Goal: Task Accomplishment & Management: Use online tool/utility

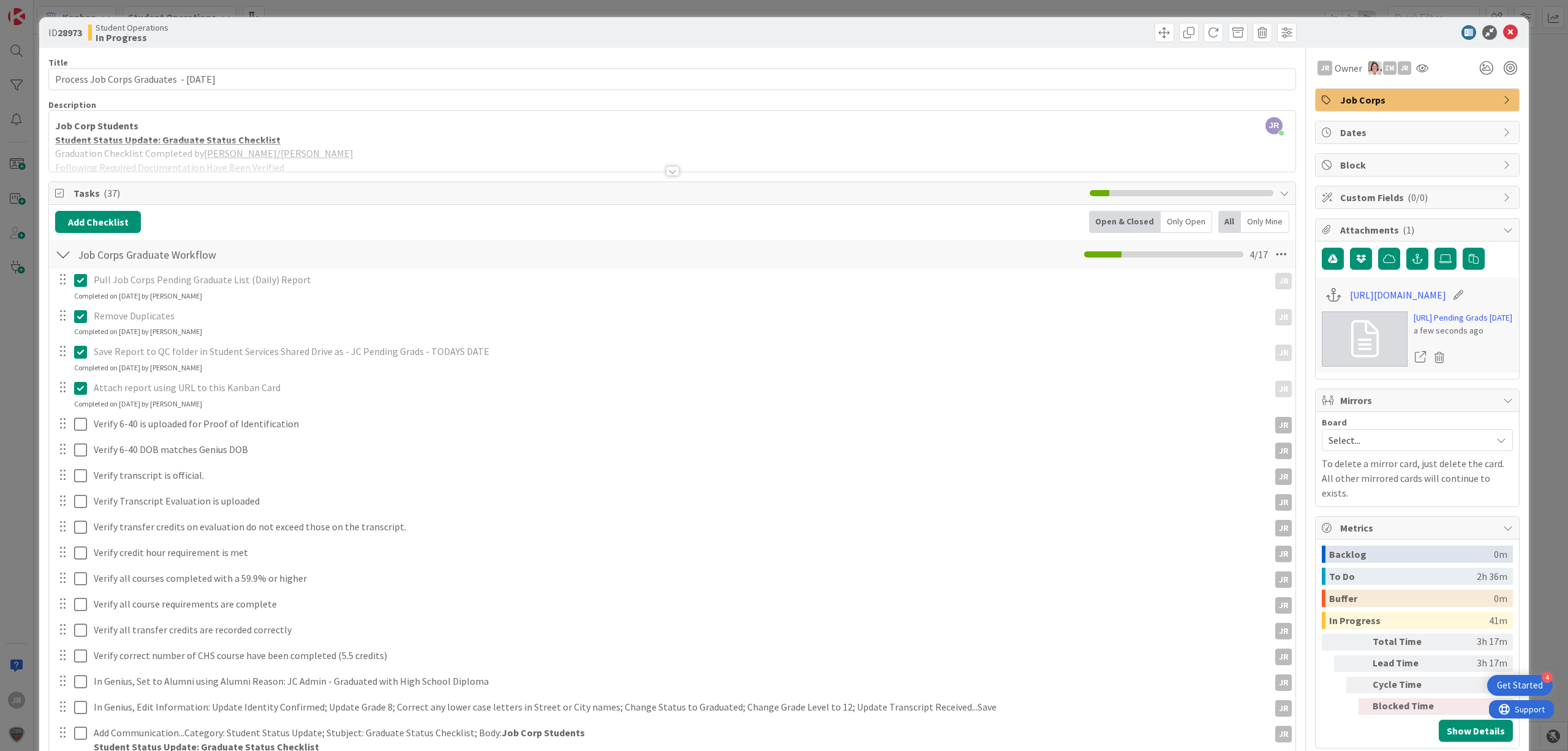
click at [389, 5] on div "ID 28973 Student Operations In Progress Title 41 / 128 Process Job Corps Gradua…" at bounding box center [784, 376] width 1568 height 751
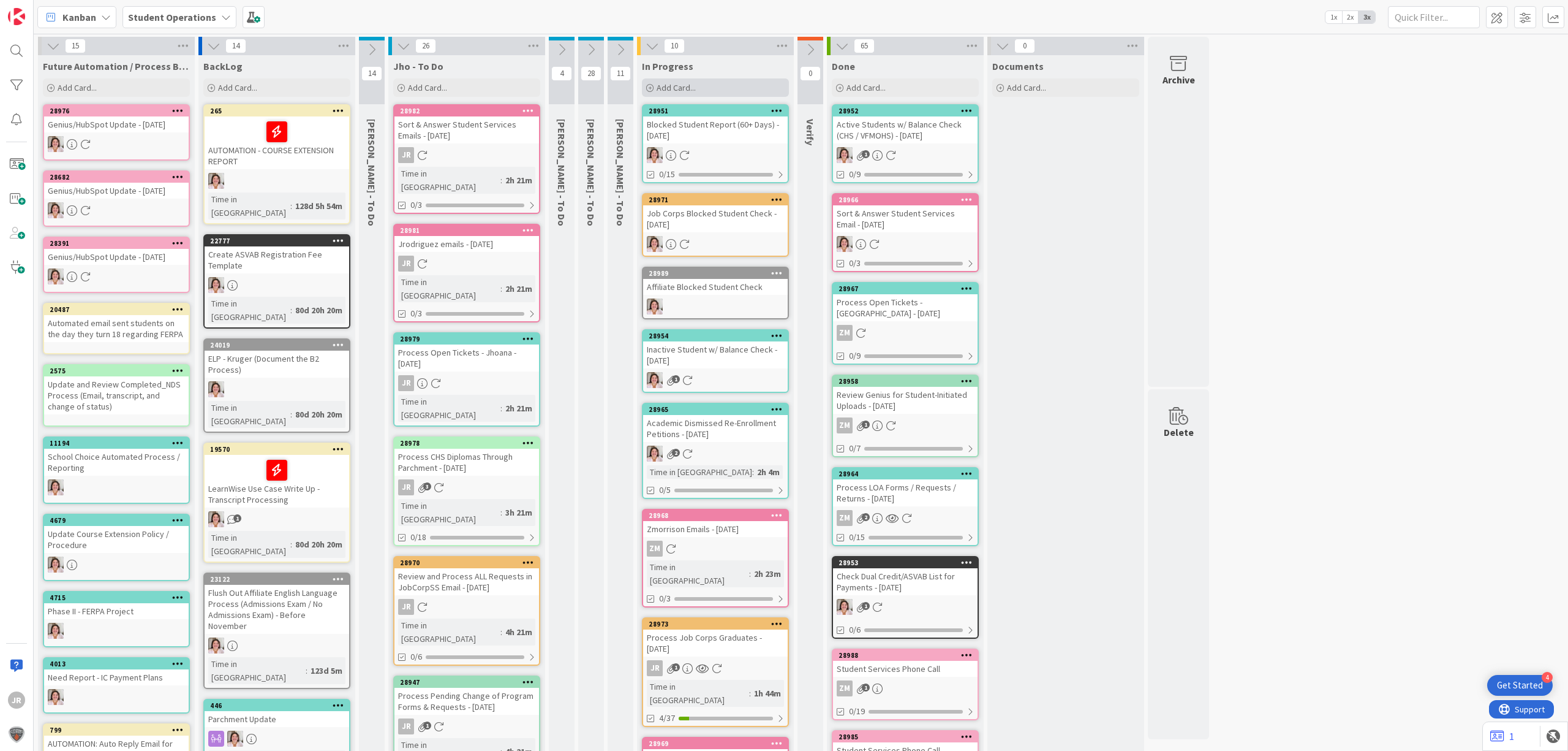
click at [694, 89] on span "Add Card..." at bounding box center [676, 88] width 39 height 11
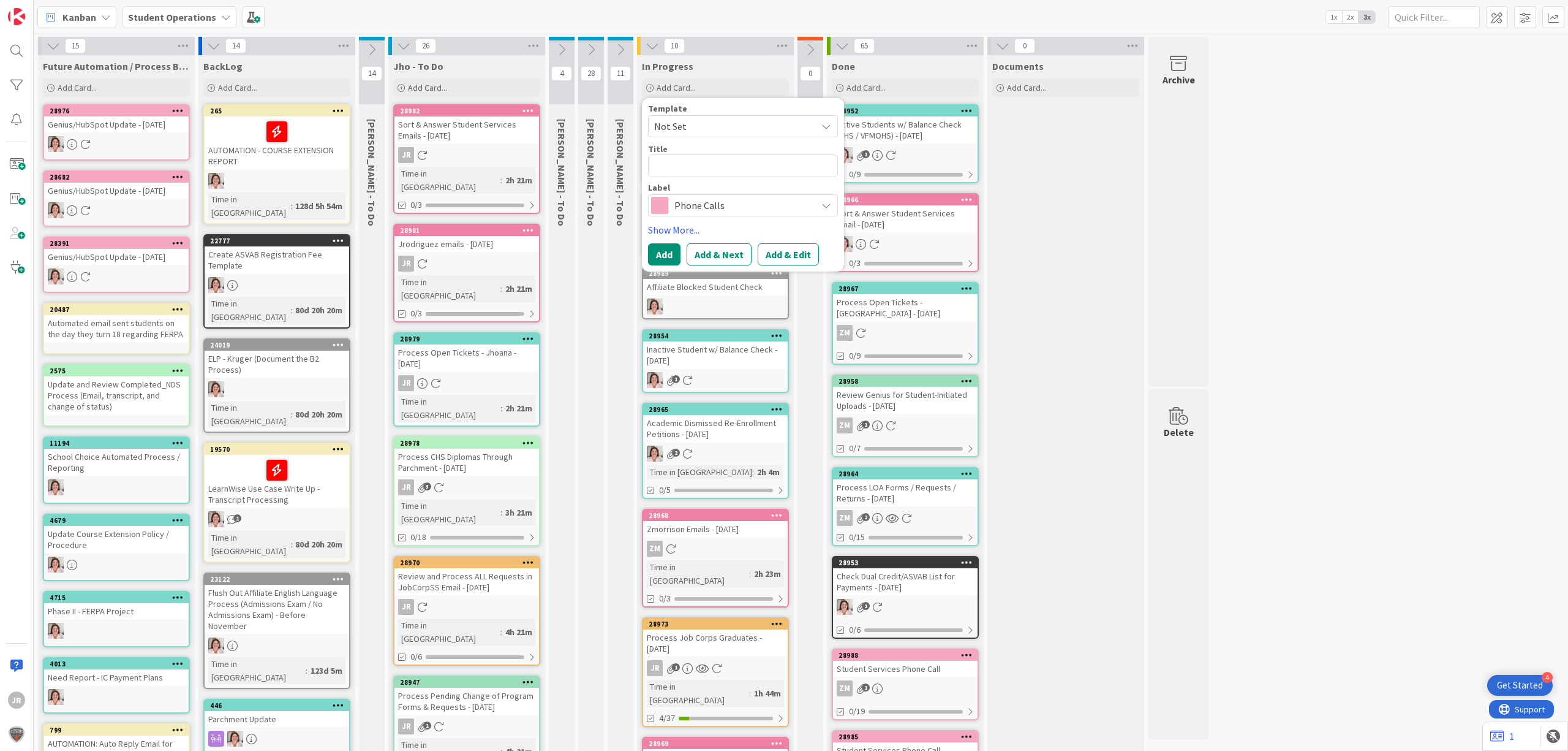
click at [704, 119] on span "Not Set" at bounding box center [730, 126] width 153 height 16
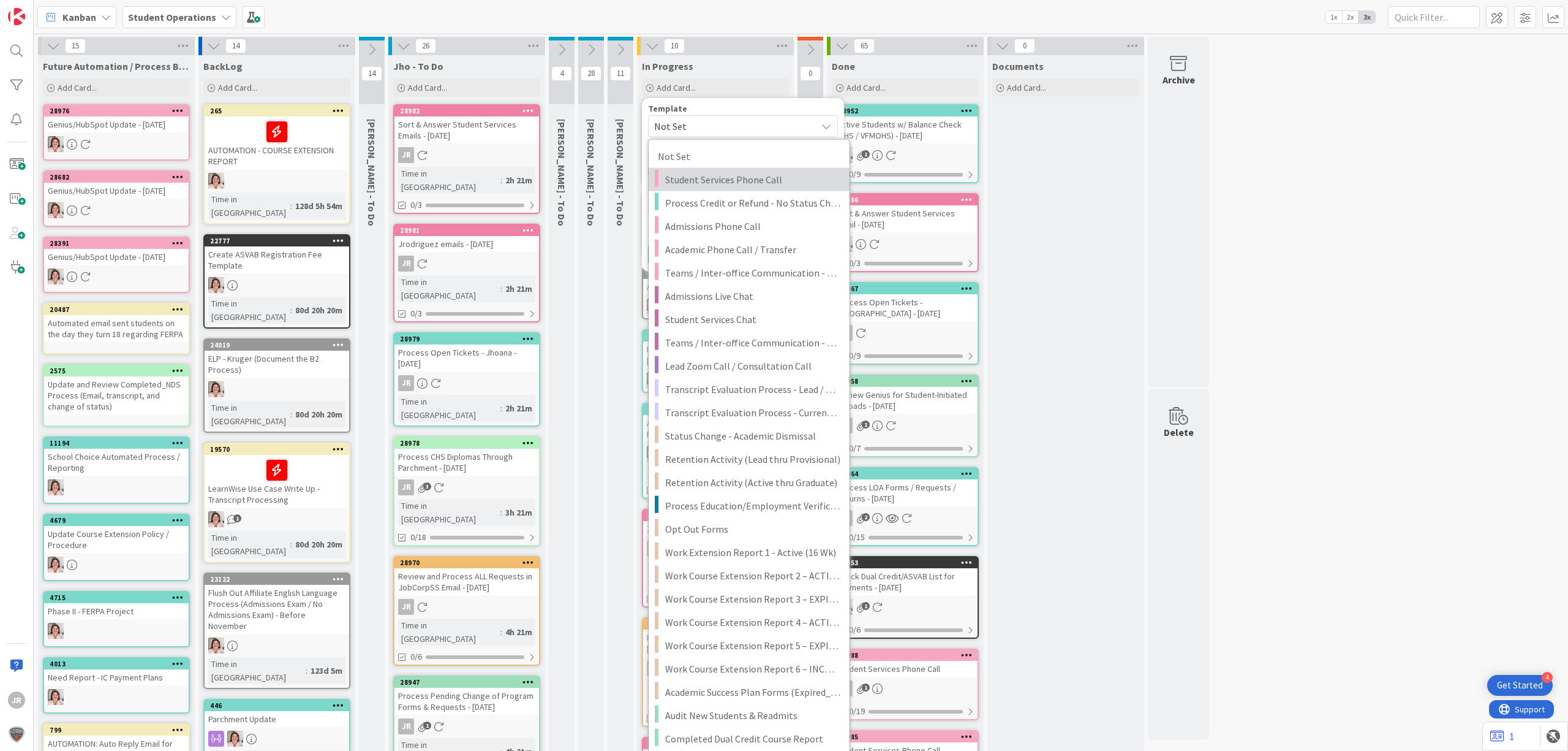
click at [777, 173] on span "Student Services Phone Call" at bounding box center [752, 180] width 175 height 16
type textarea "x"
type textarea "Student Services Phone Call"
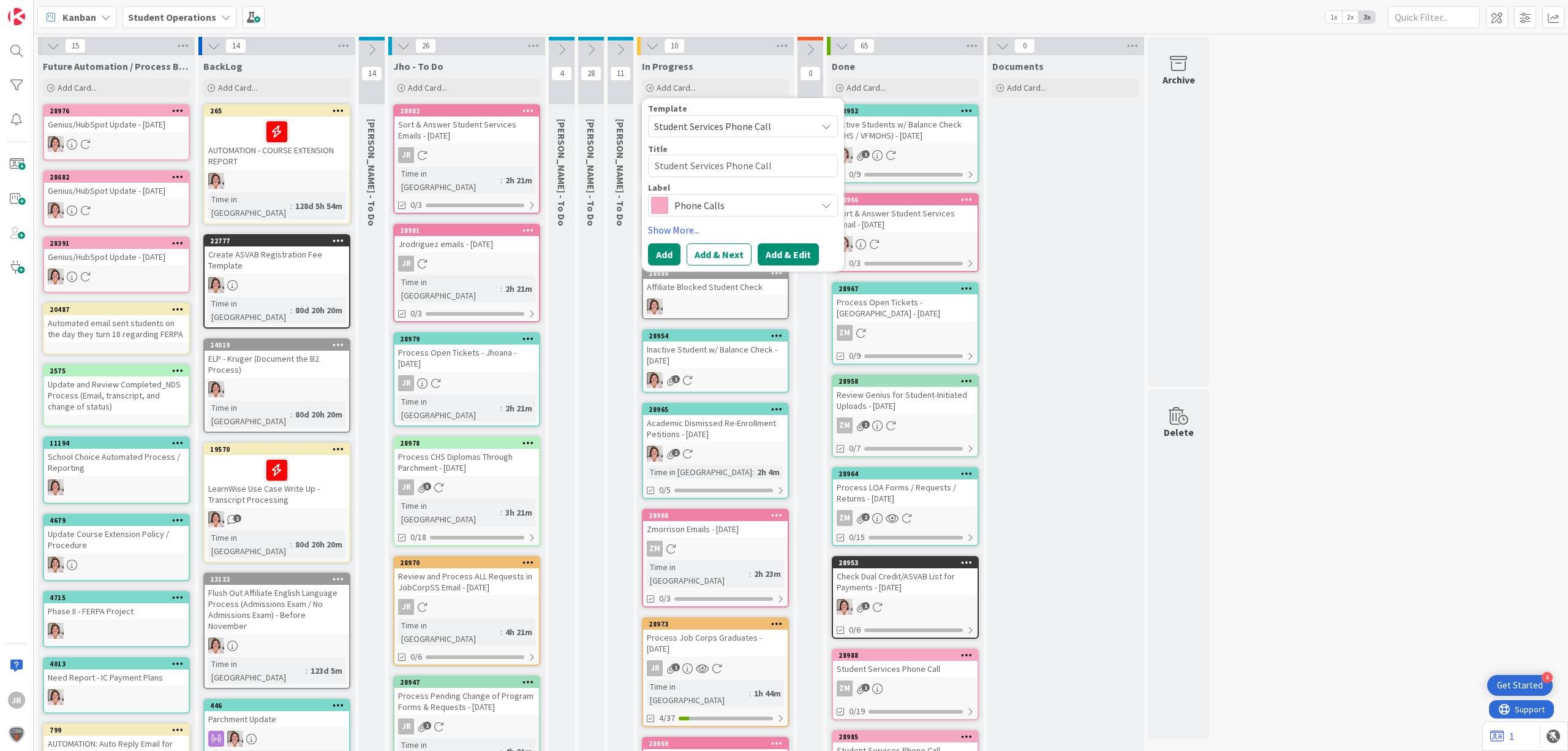
click at [806, 257] on button "Add & Edit" at bounding box center [788, 254] width 61 height 22
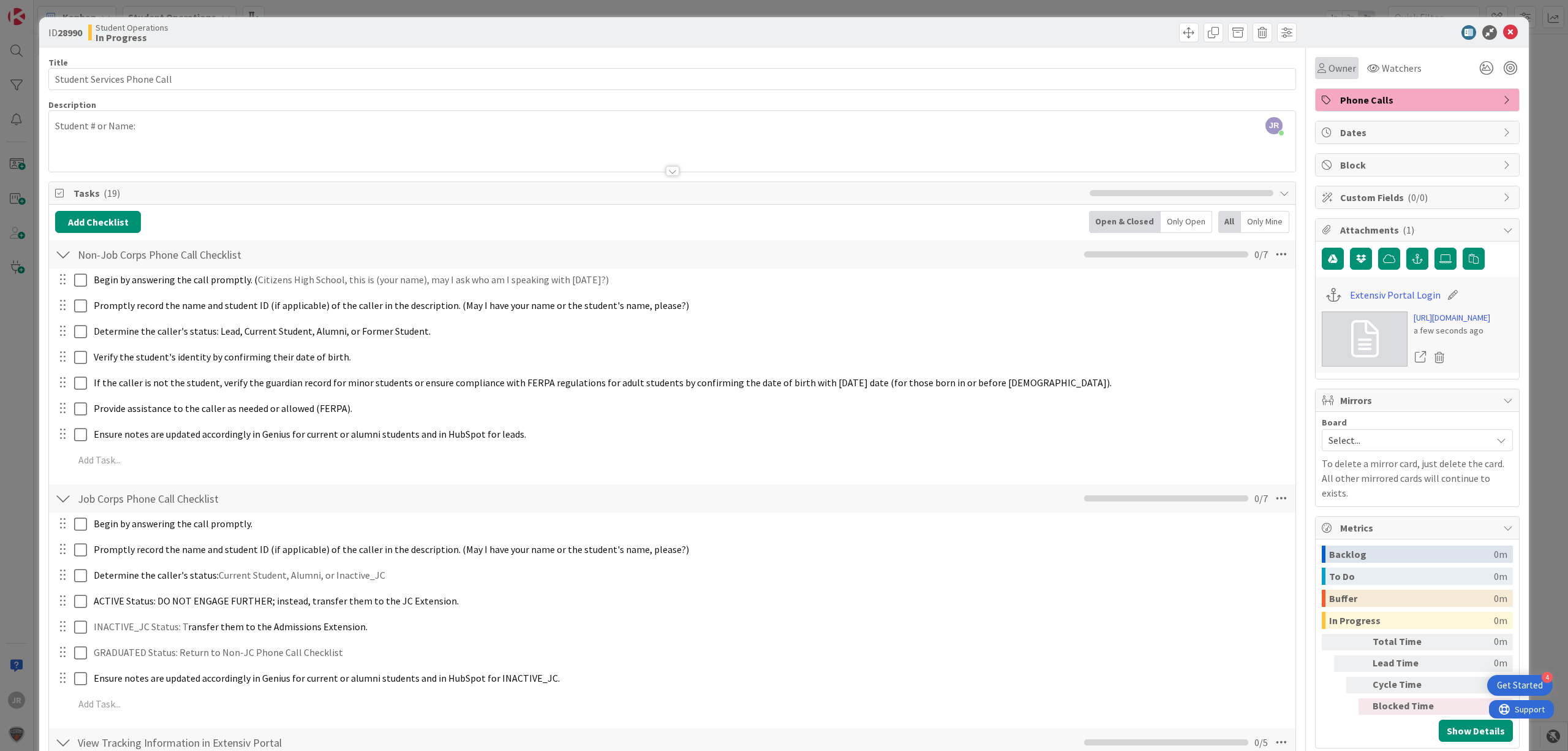
click at [1333, 62] on span "Owner" at bounding box center [1342, 68] width 27 height 15
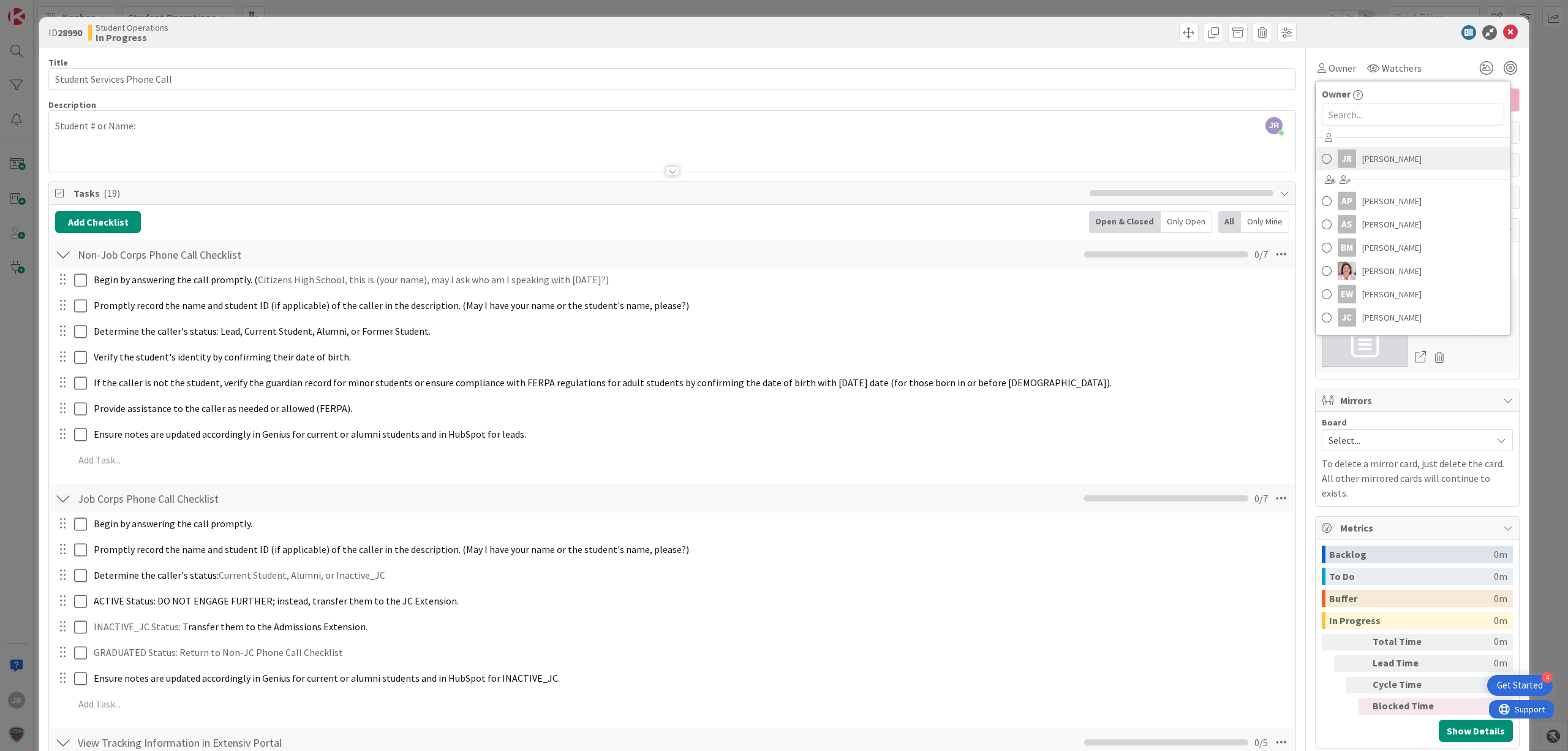
click at [1343, 155] on div "JR" at bounding box center [1347, 159] width 19 height 19
